Goal: Find specific page/section: Find specific page/section

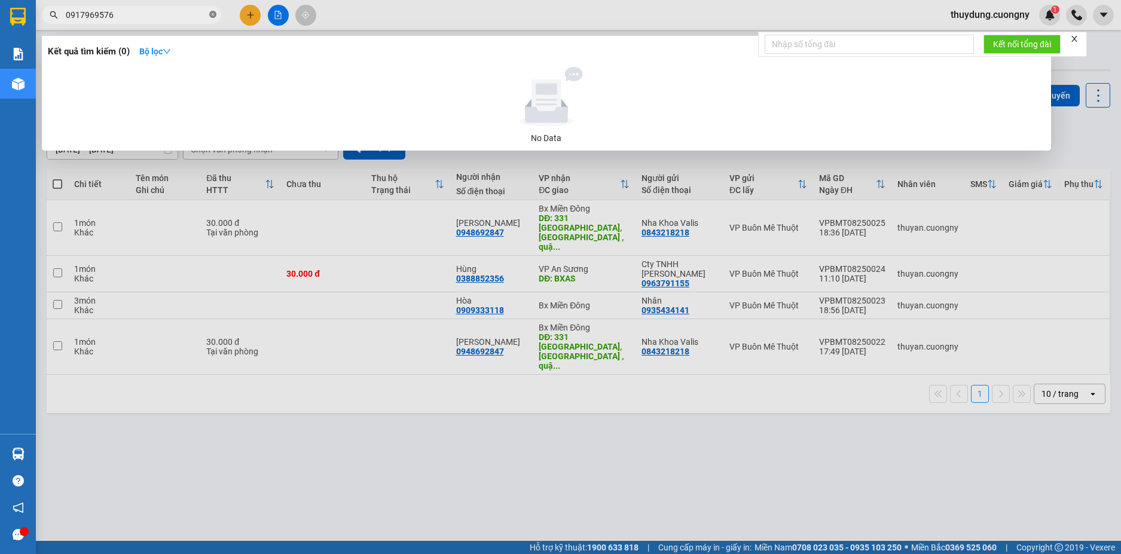
click at [209, 14] on icon "close-circle" at bounding box center [212, 14] width 7 height 7
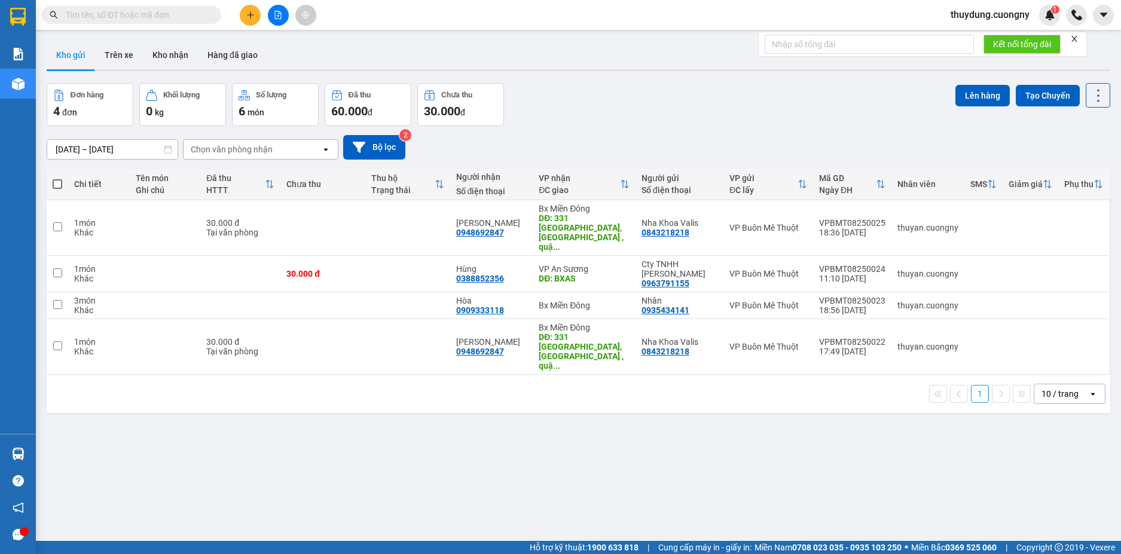
click at [343, 16] on div "Kết quả tìm kiếm ( 0 ) Bộ lọc No Data thuydung.cuongny 1" at bounding box center [560, 15] width 1121 height 30
click at [694, 129] on div "[DATE] – [DATE] Press the down arrow key to interact with the calendar and sele…" at bounding box center [579, 147] width 1064 height 42
click at [323, 384] on div "1 10 / trang open" at bounding box center [578, 394] width 1054 height 20
